Goal: Find specific page/section: Find specific page/section

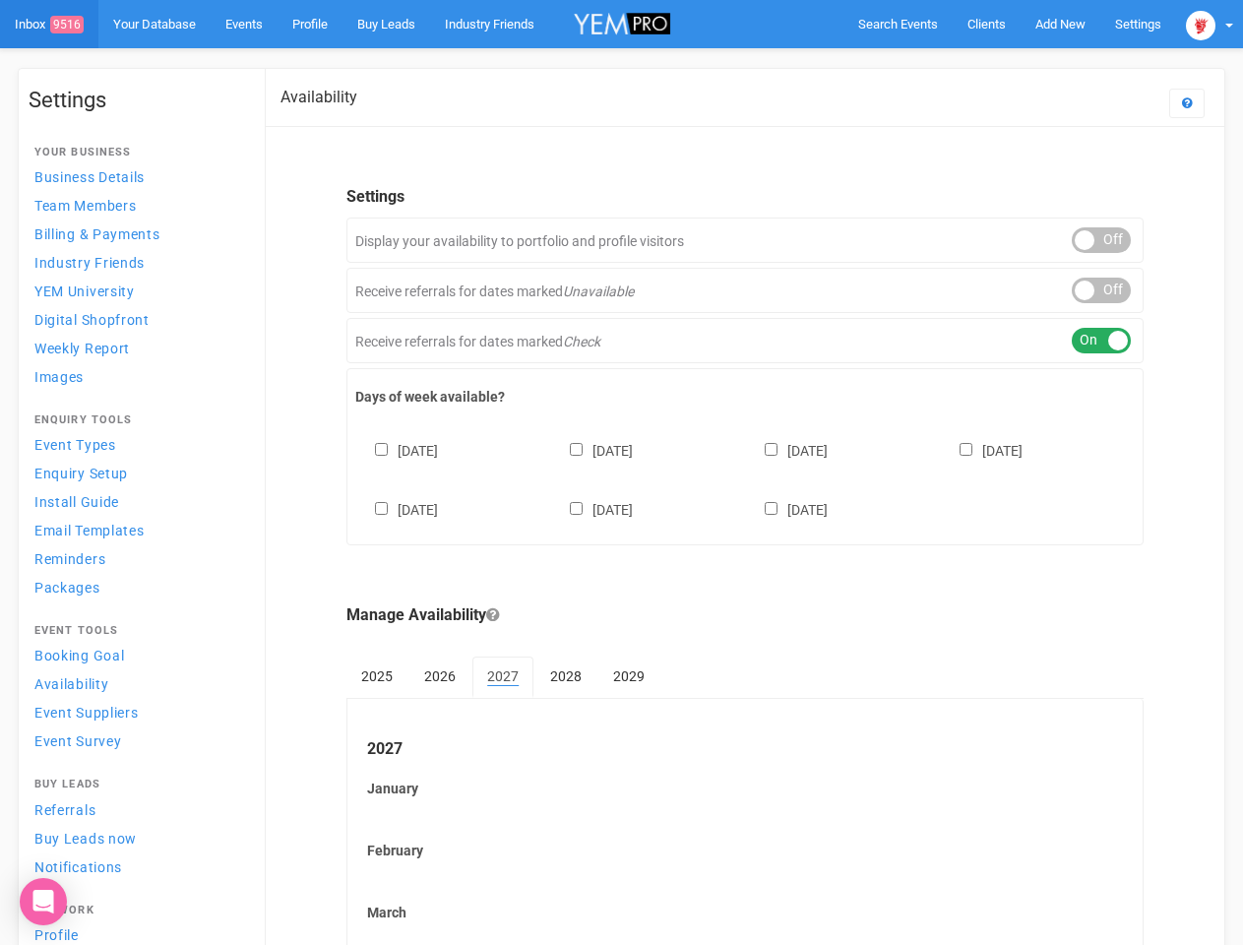
click at [621, 472] on div "[DATE] [DATE] [DATE] [DATE] [DATE] [DATE] [DATE]" at bounding box center [744, 470] width 779 height 118
click at [898, 24] on span "Search Events" at bounding box center [898, 24] width 80 height 15
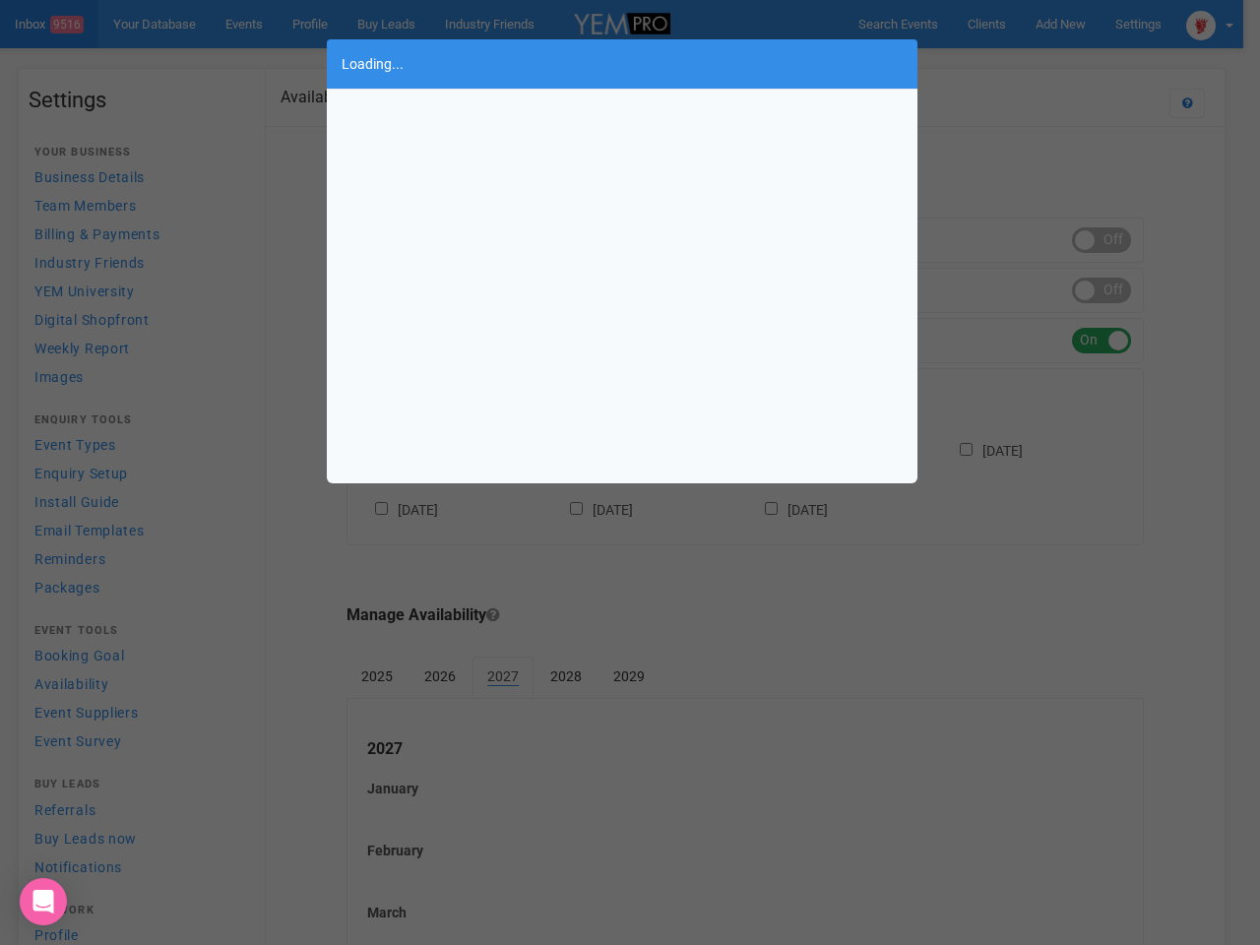
click at [1060, 24] on div "Loading..." at bounding box center [630, 472] width 1260 height 945
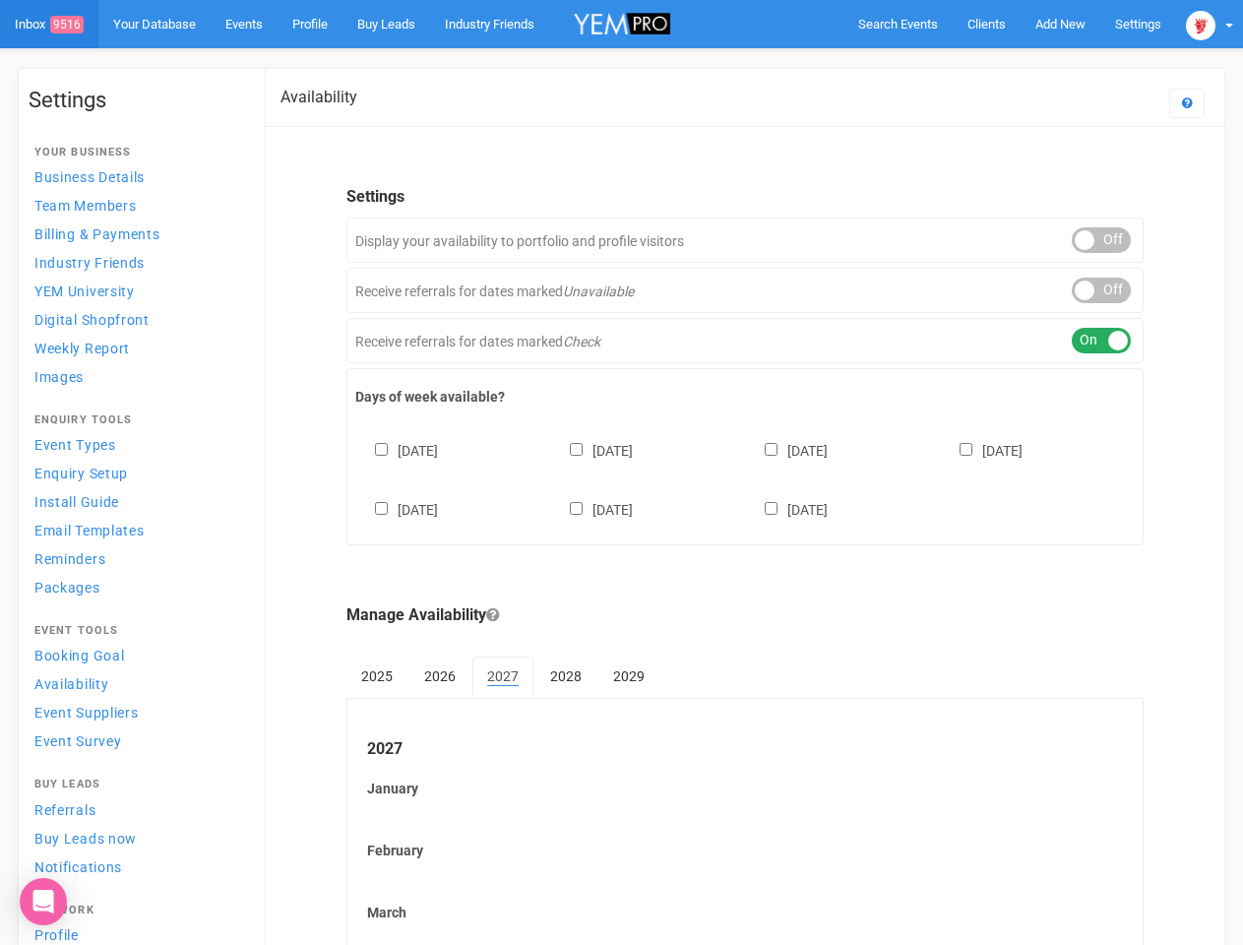
click at [1015, 63] on body "Search Events Clients Add New New Client New Event New Enquiry Settings [GEOGRA…" at bounding box center [621, 817] width 1243 height 1635
click at [1209, 24] on img at bounding box center [1201, 26] width 30 height 30
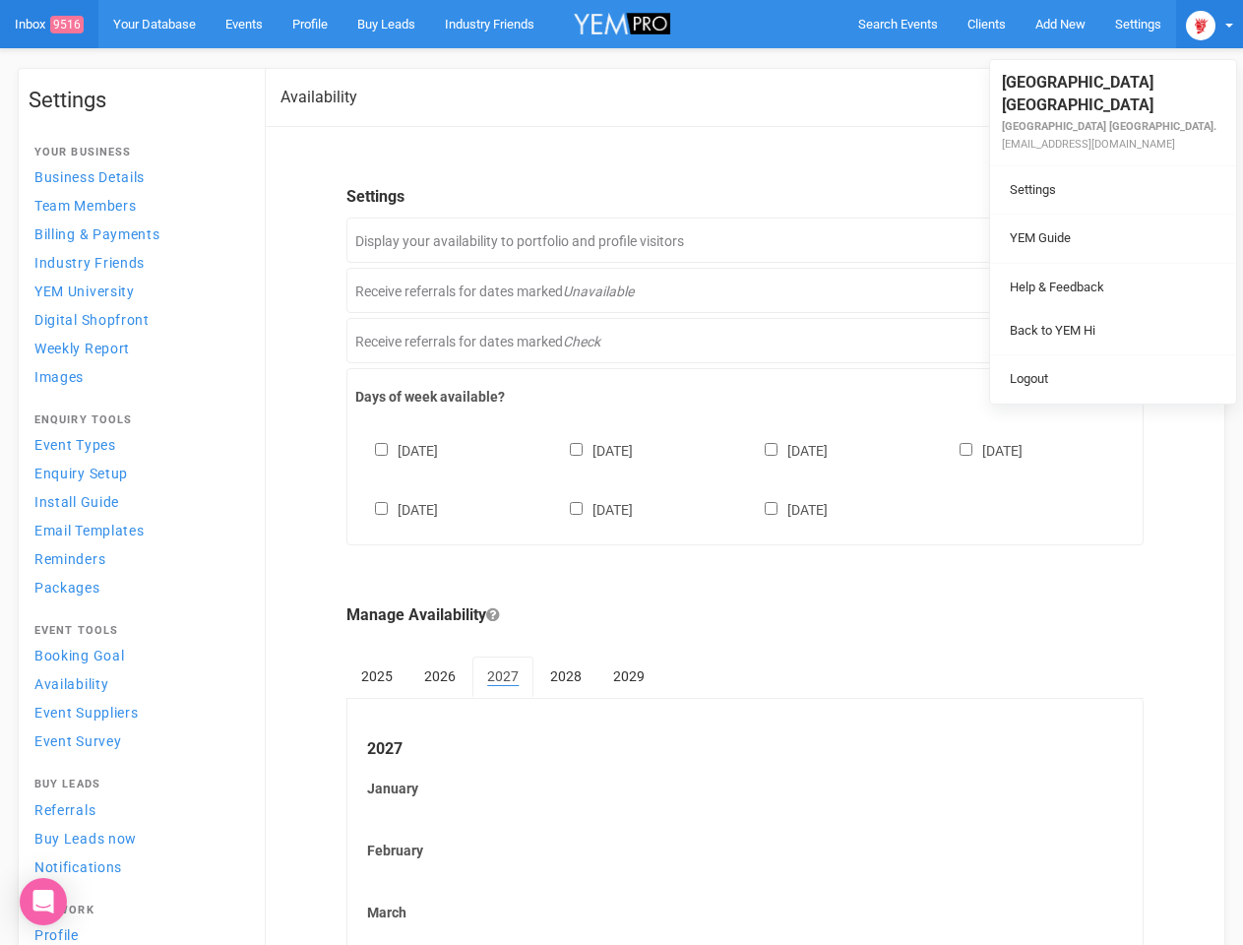
click at [1101, 240] on div "ON OFF" at bounding box center [1101, 240] width 59 height 26
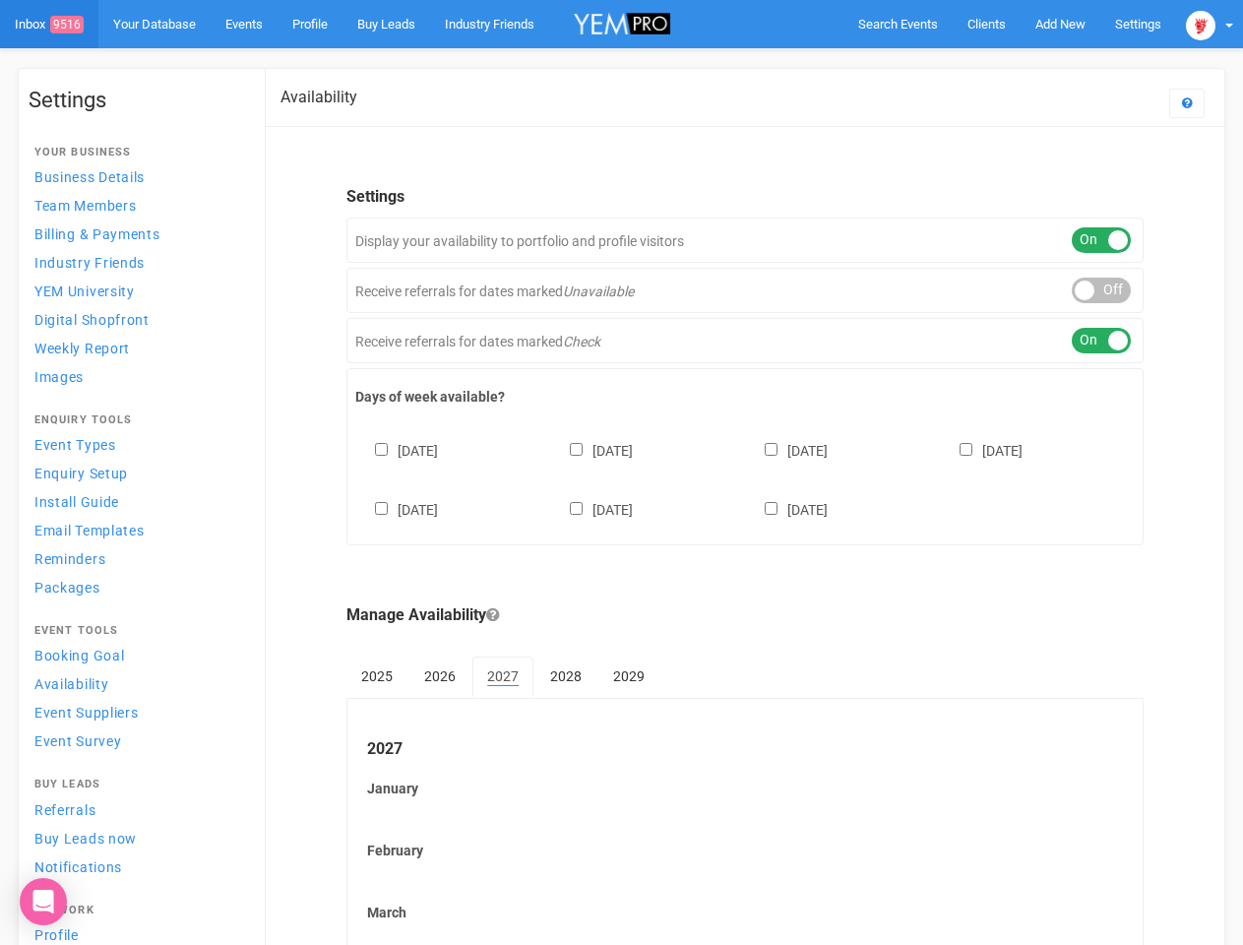
click at [1101, 290] on div "ON OFF" at bounding box center [1101, 291] width 59 height 26
click at [1101, 341] on div "ON OFF" at bounding box center [1101, 341] width 59 height 26
click at [745, 477] on div "[DATE] [DATE] [DATE] [DATE] [DATE] [DATE] [DATE]" at bounding box center [744, 470] width 779 height 118
